Goal: Task Accomplishment & Management: Complete application form

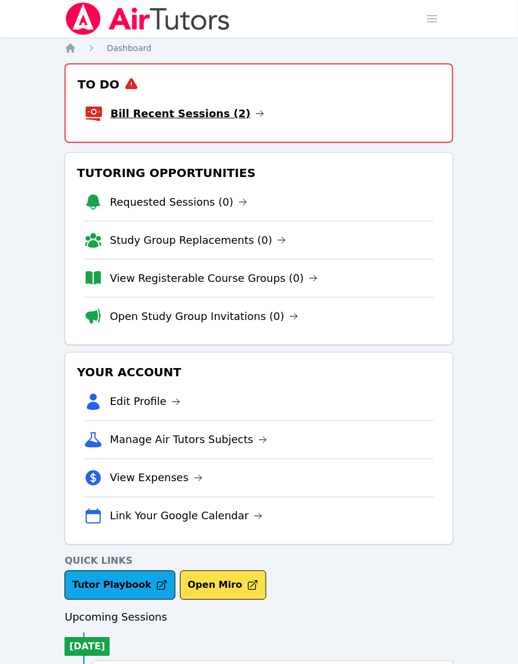
click at [153, 113] on link "Bill Recent Sessions (2)" at bounding box center [187, 114] width 154 height 16
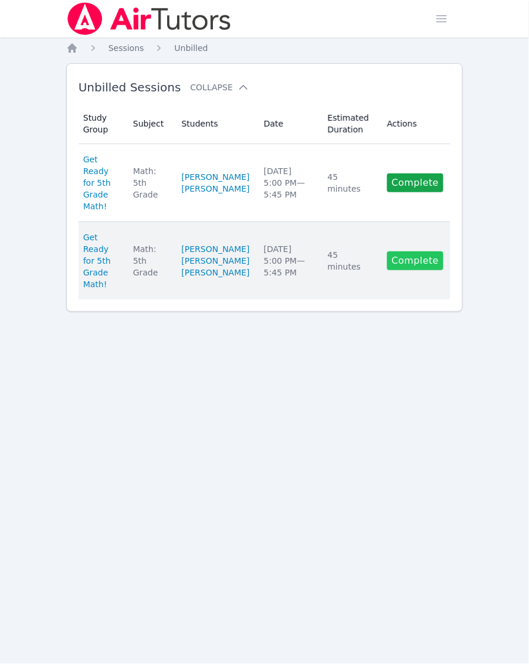
click at [426, 270] on link "Complete" at bounding box center [415, 261] width 56 height 19
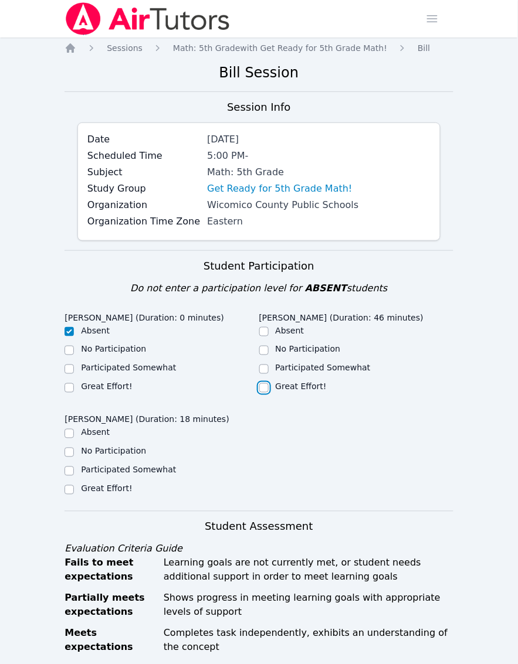
drag, startPoint x: 262, startPoint y: 387, endPoint x: 245, endPoint y: 425, distance: 41.7
click at [262, 387] on input "Great Effort!" at bounding box center [263, 388] width 9 height 9
checkbox input "true"
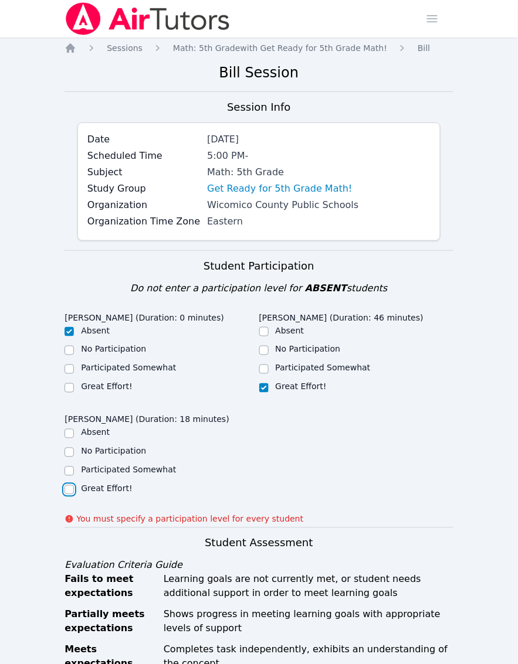
click at [66, 494] on input "Great Effort!" at bounding box center [69, 490] width 9 height 9
checkbox input "true"
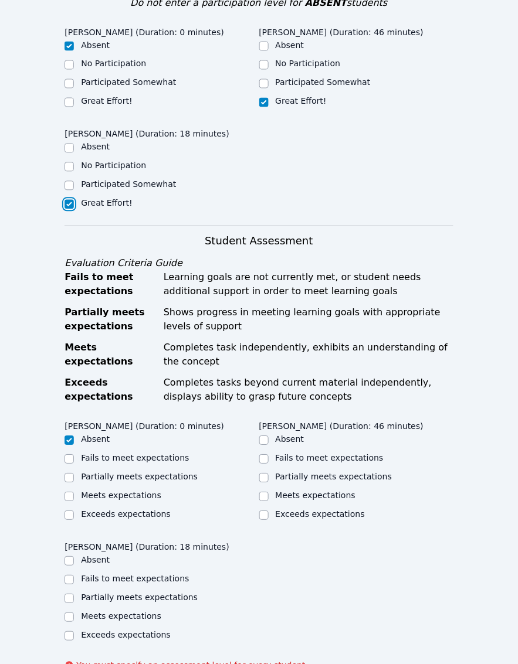
scroll to position [367, 0]
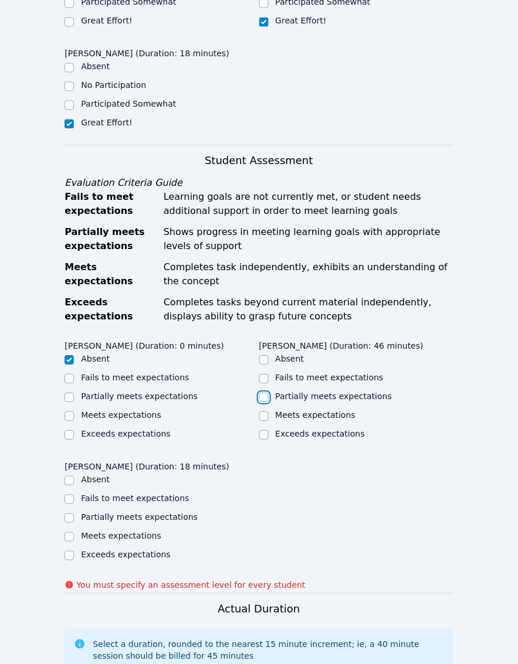
click at [263, 396] on input "Partially meets expectations" at bounding box center [263, 397] width 9 height 9
checkbox input "true"
click at [65, 514] on input "Partially meets expectations" at bounding box center [69, 518] width 9 height 9
checkbox input "true"
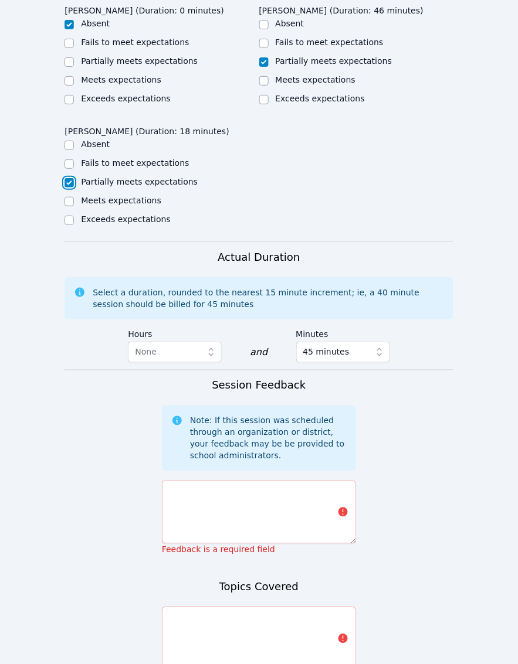
scroll to position [733, 0]
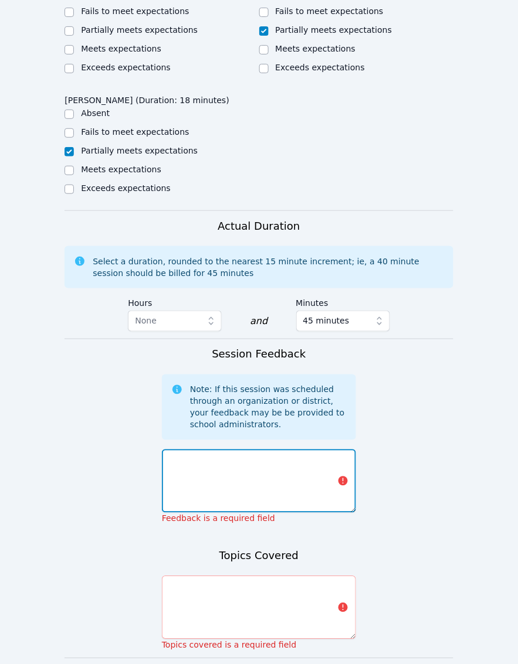
click at [177, 462] on textarea at bounding box center [259, 481] width 194 height 63
paste textarea "After warming up with a bellringer on multiples of 3, arrays, decimals, fractio…"
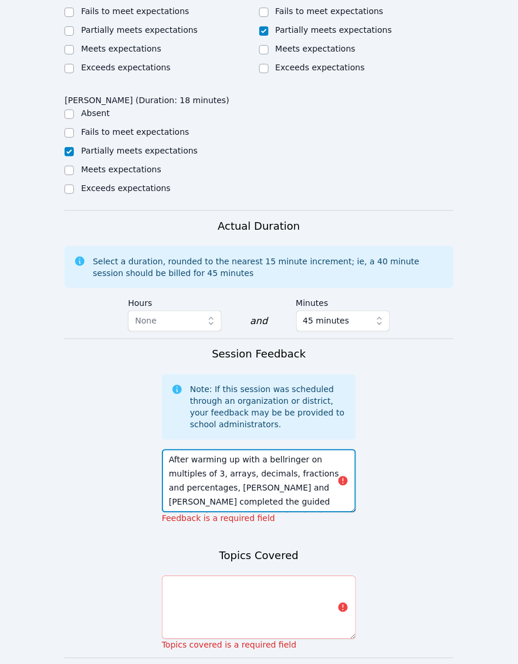
scroll to position [23, 0]
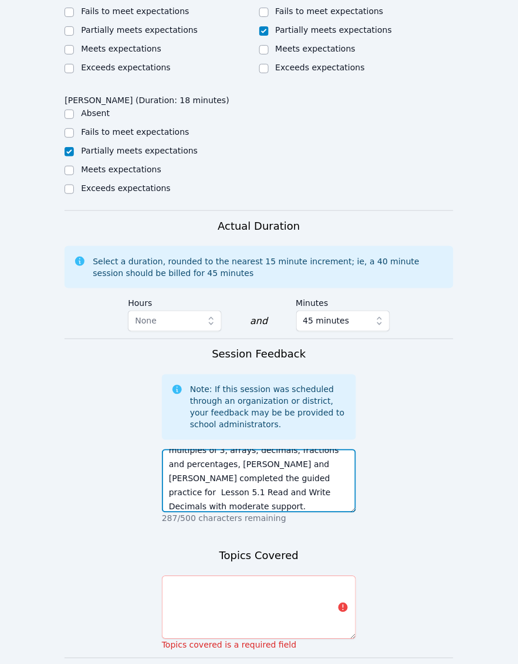
type textarea "After warming up with a bellringer on multiples of 3, arrays, decimals, fractio…"
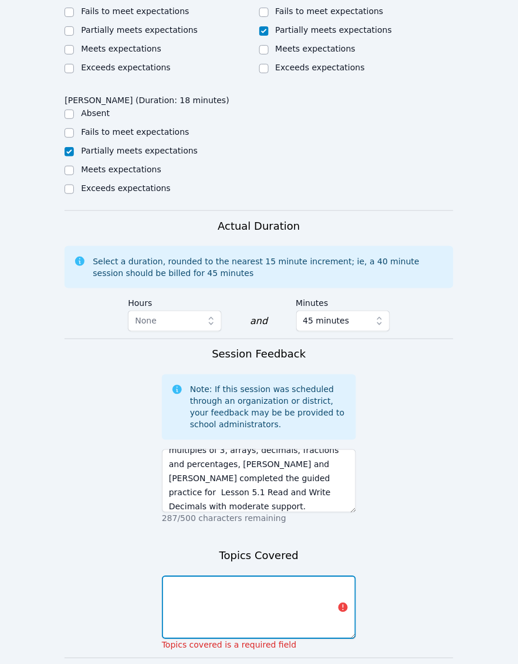
click at [215, 585] on textarea at bounding box center [259, 607] width 194 height 63
paste textarea "Multiples of 3, arrays, decimals, fractions and percentages"
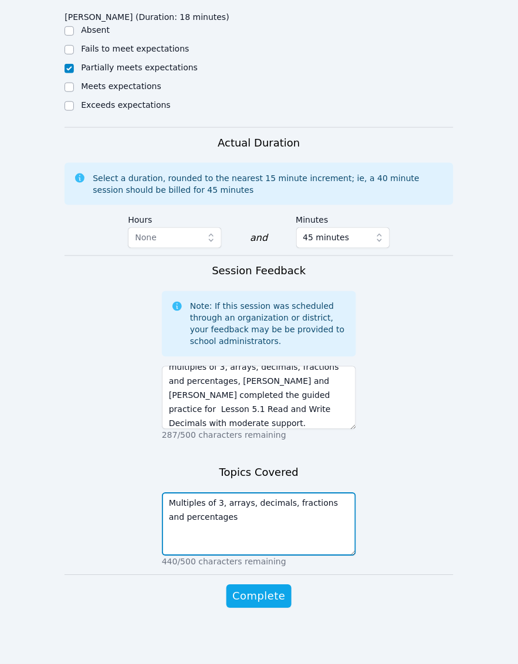
scroll to position [817, 0]
type textarea "Multiples of 3, arrays, decimals, fractions and percentages"
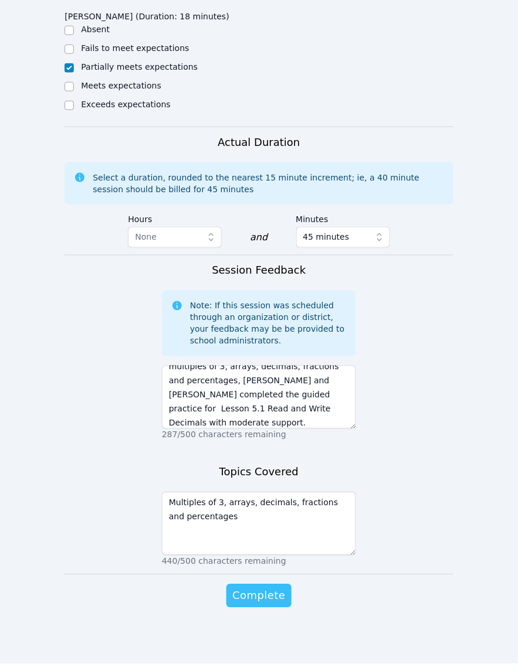
click at [254, 596] on span "Complete" at bounding box center [258, 596] width 53 height 16
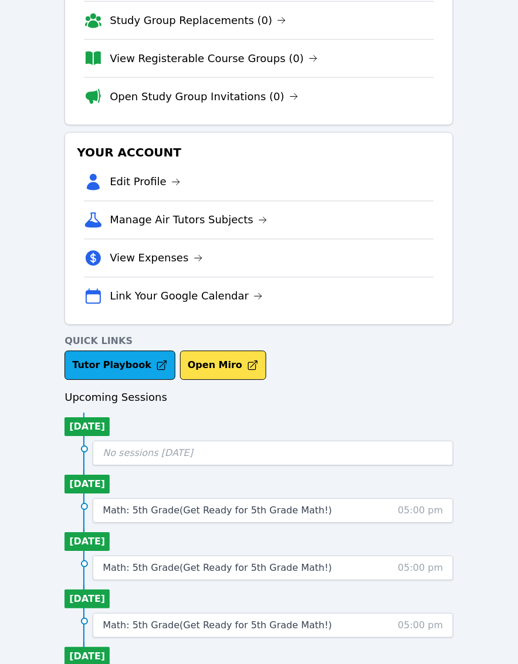
scroll to position [293, 0]
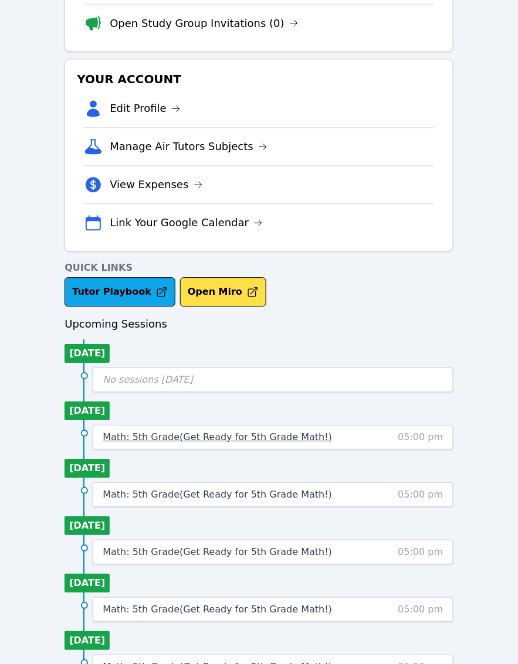
click at [203, 434] on span "Math: 5th Grade ( Get Ready for 5th Grade Math! )" at bounding box center [217, 437] width 229 height 11
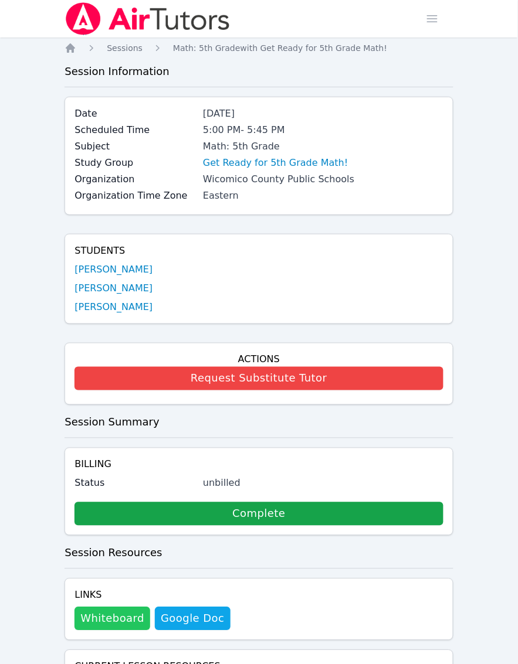
click at [109, 616] on button "Whiteboard" at bounding box center [112, 619] width 76 height 23
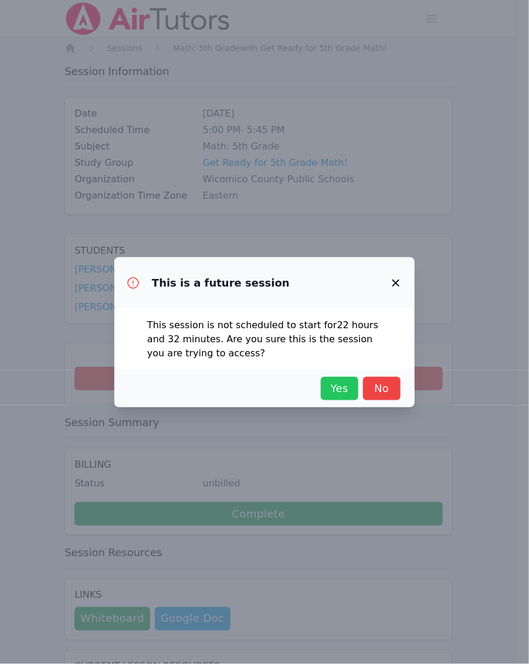
click at [338, 391] on span "Yes" at bounding box center [340, 389] width 26 height 16
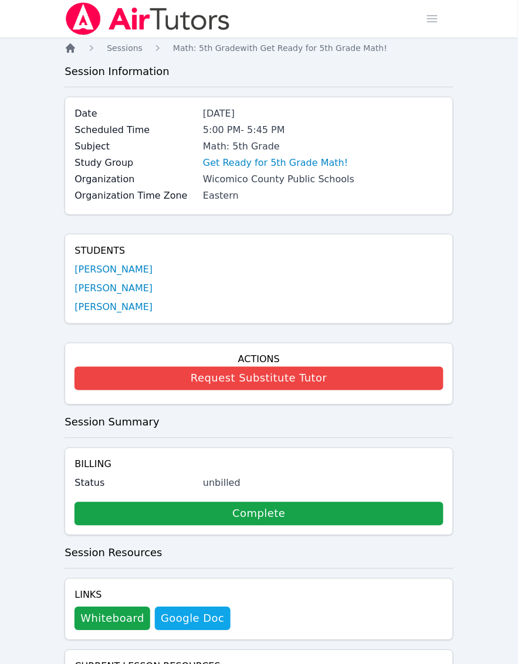
click at [69, 53] on icon "Breadcrumb" at bounding box center [71, 48] width 12 height 12
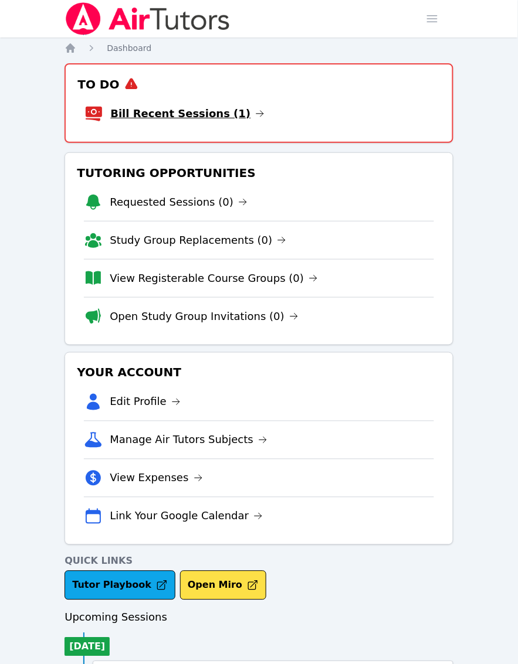
click at [176, 114] on link "Bill Recent Sessions (1)" at bounding box center [187, 114] width 154 height 16
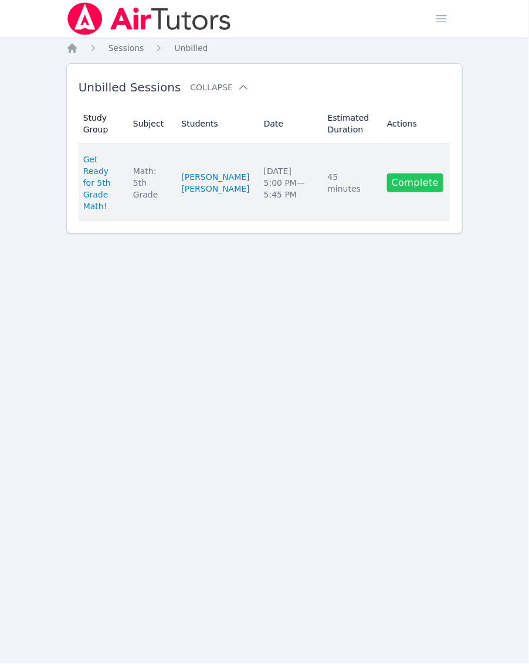
click at [415, 188] on link "Complete" at bounding box center [415, 183] width 56 height 19
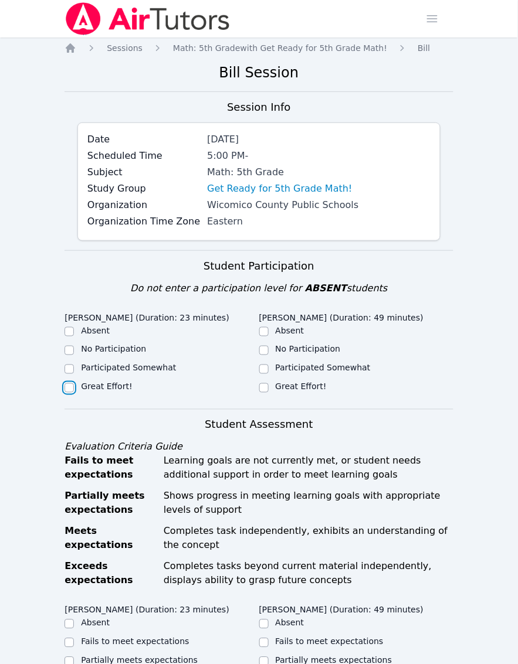
click at [66, 393] on input "Great Effort!" at bounding box center [69, 388] width 9 height 9
checkbox input "true"
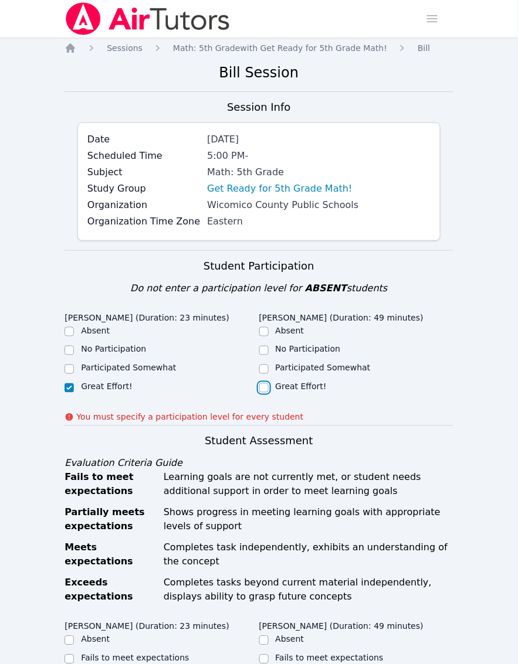
click at [264, 390] on input "Great Effort!" at bounding box center [263, 388] width 9 height 9
checkbox input "true"
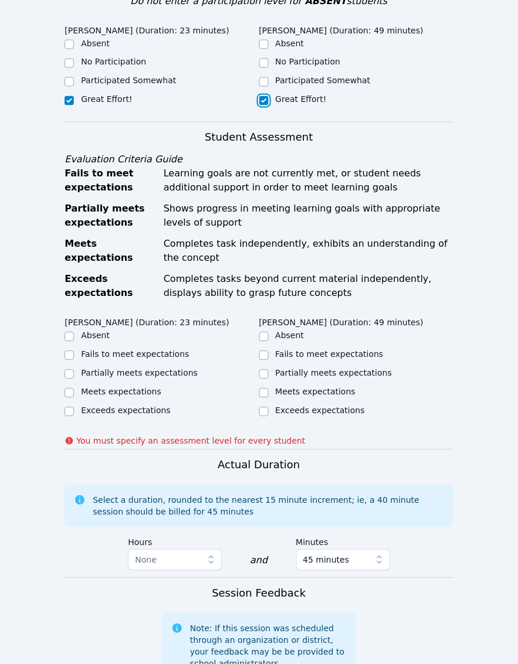
scroll to position [293, 0]
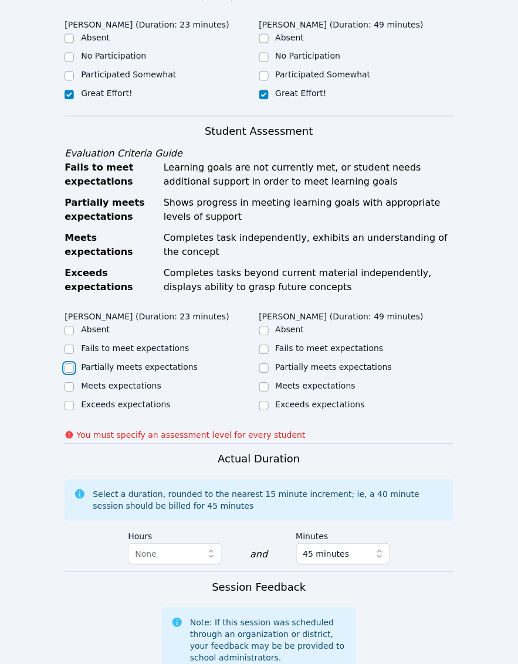
click at [72, 374] on input "Partially meets expectations" at bounding box center [69, 368] width 9 height 9
checkbox input "true"
click at [262, 374] on input "Partially meets expectations" at bounding box center [263, 368] width 9 height 9
checkbox input "true"
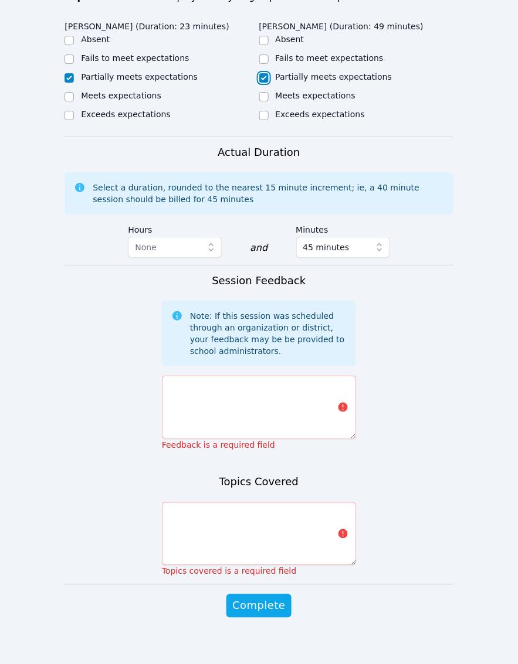
scroll to position [586, 0]
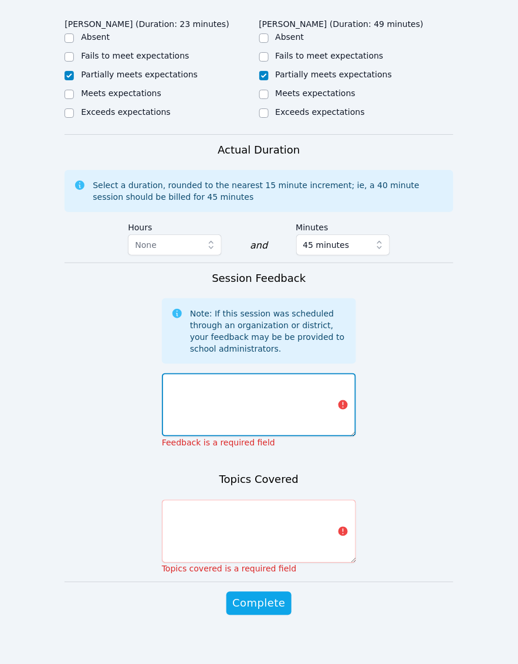
click at [228, 426] on textarea at bounding box center [259, 405] width 194 height 63
paste textarea "After warming up with a bellringer on multiples of 4, arrays, decimals, fractio…"
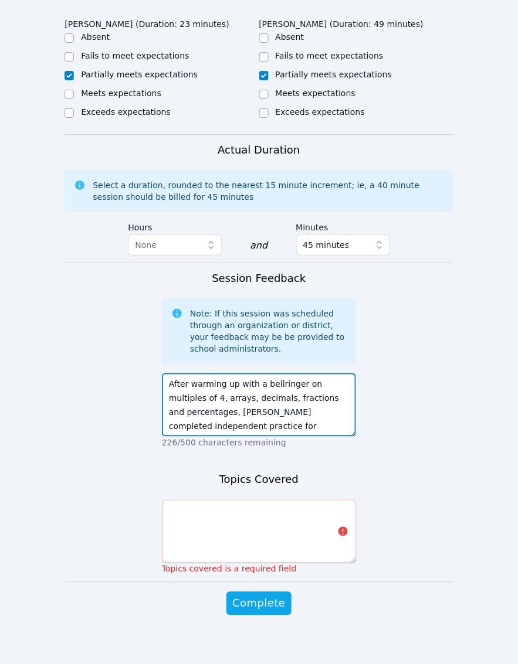
scroll to position [37, 0]
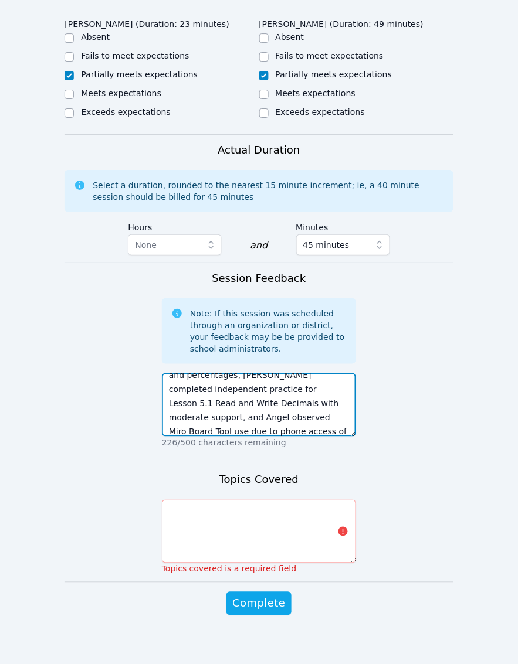
type textarea "After warming up with a bellringer on multiples of 4, arrays, decimals, fractio…"
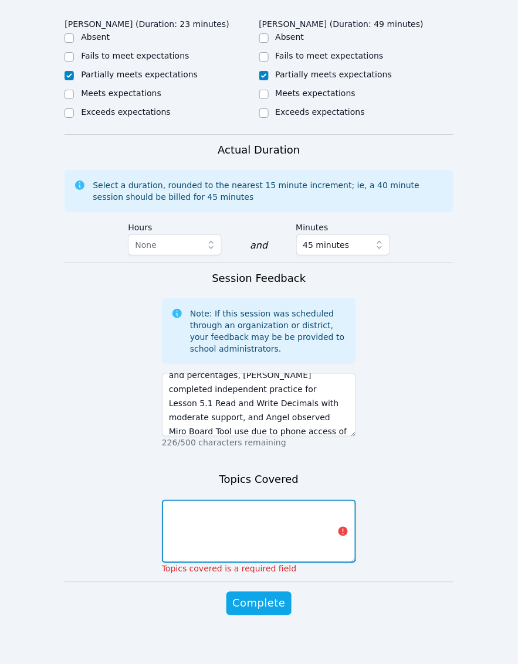
click at [239, 547] on textarea at bounding box center [259, 531] width 194 height 63
paste textarea "Multiples of 4, arrays, decimals, fractions and percentages"
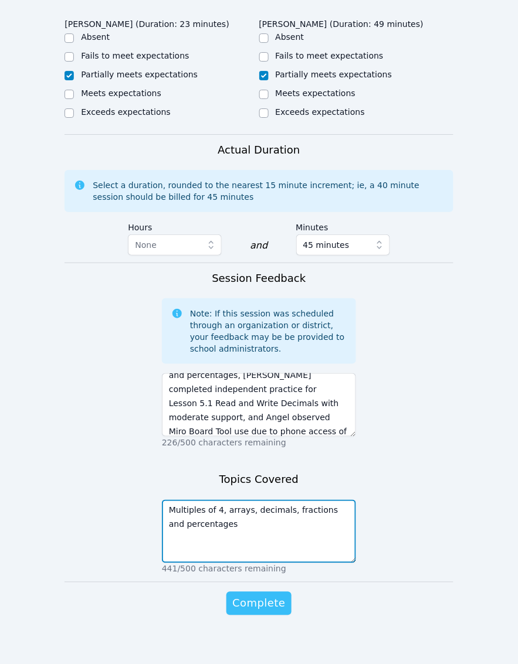
type textarea "Multiples of 4, arrays, decimals, fractions and percentages"
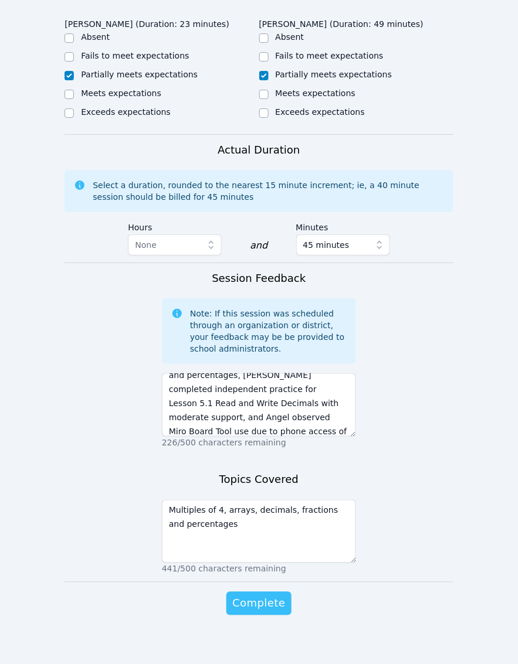
click at [244, 612] on span "Complete" at bounding box center [258, 604] width 53 height 16
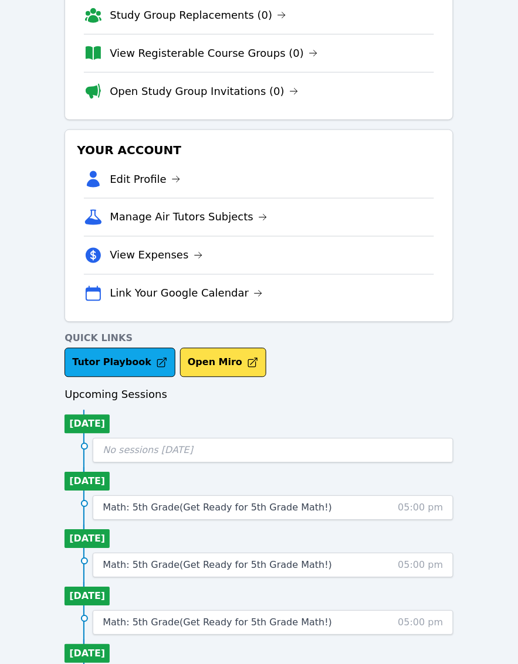
scroll to position [220, 0]
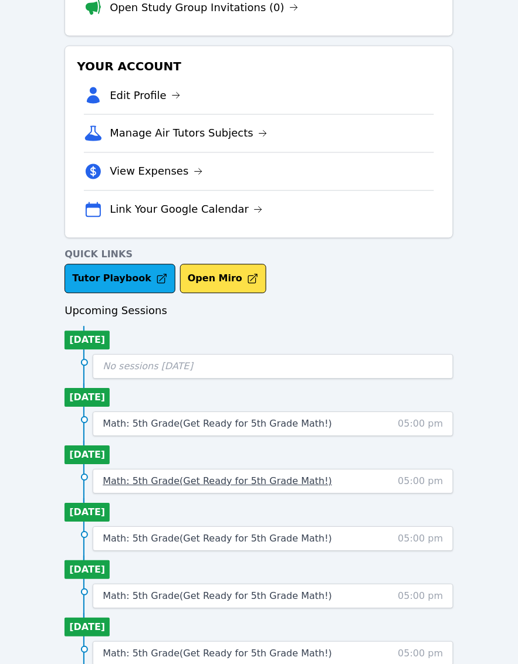
click at [147, 487] on span "Math: 5th Grade ( Get Ready for 5th Grade Math! )" at bounding box center [217, 481] width 229 height 11
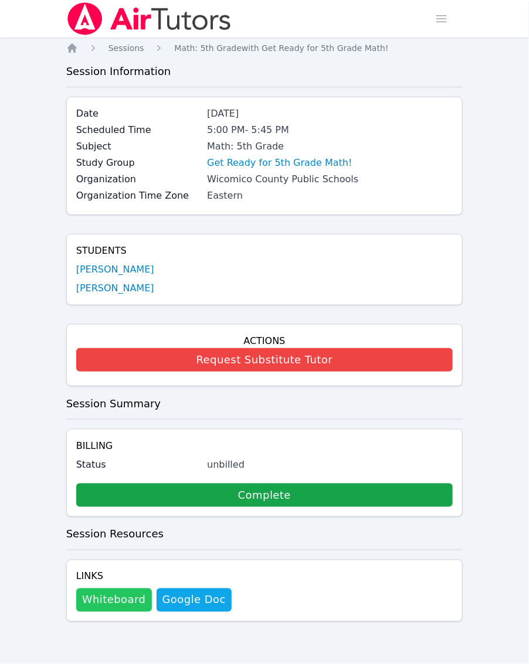
click at [94, 607] on button "Whiteboard" at bounding box center [114, 600] width 76 height 23
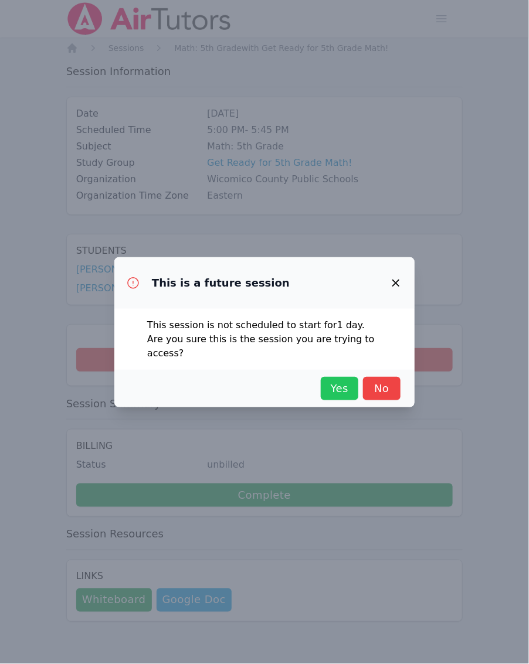
click at [338, 381] on span "Yes" at bounding box center [340, 389] width 26 height 16
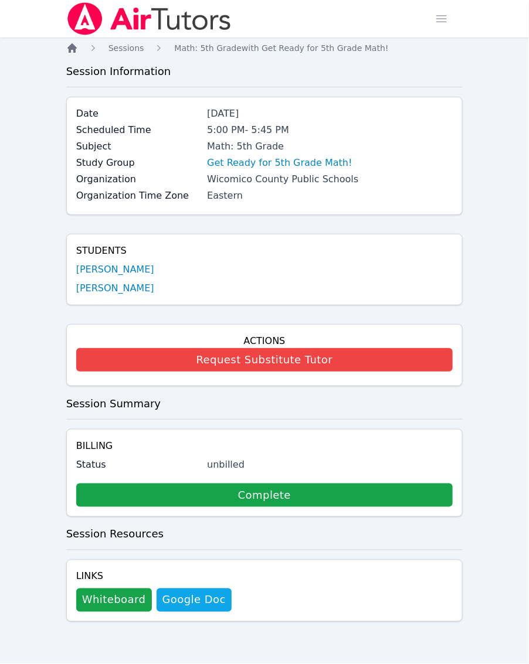
click at [77, 50] on icon "Breadcrumb" at bounding box center [72, 48] width 12 height 12
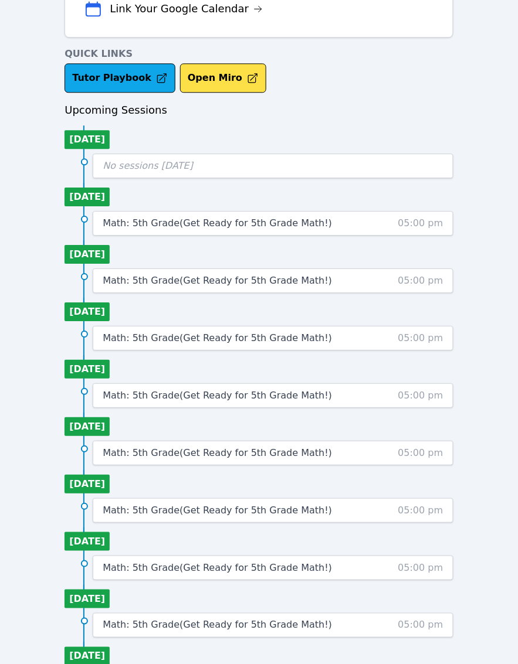
scroll to position [440, 0]
